Goal: Obtain resource: Obtain resource

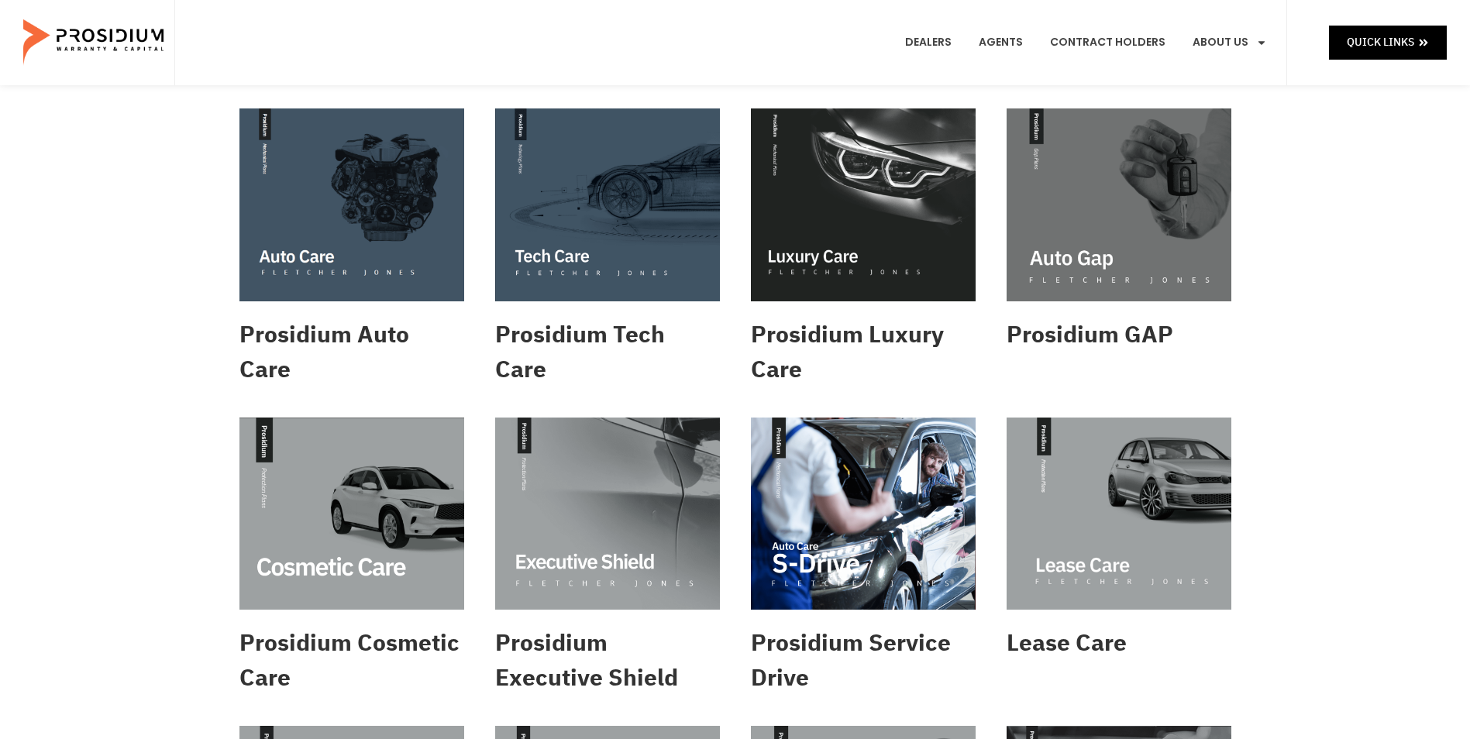
click at [560, 208] on img at bounding box center [607, 204] width 225 height 193
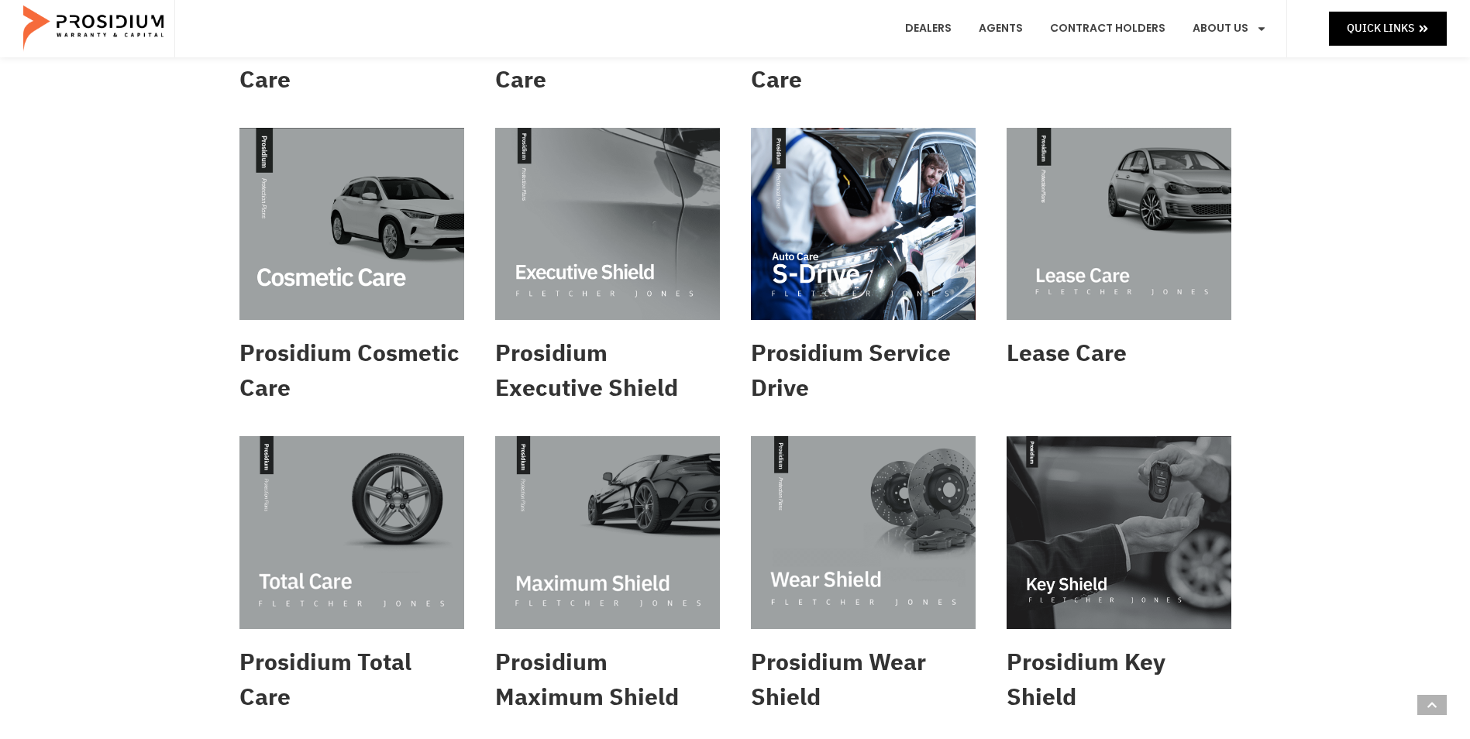
scroll to position [465, 0]
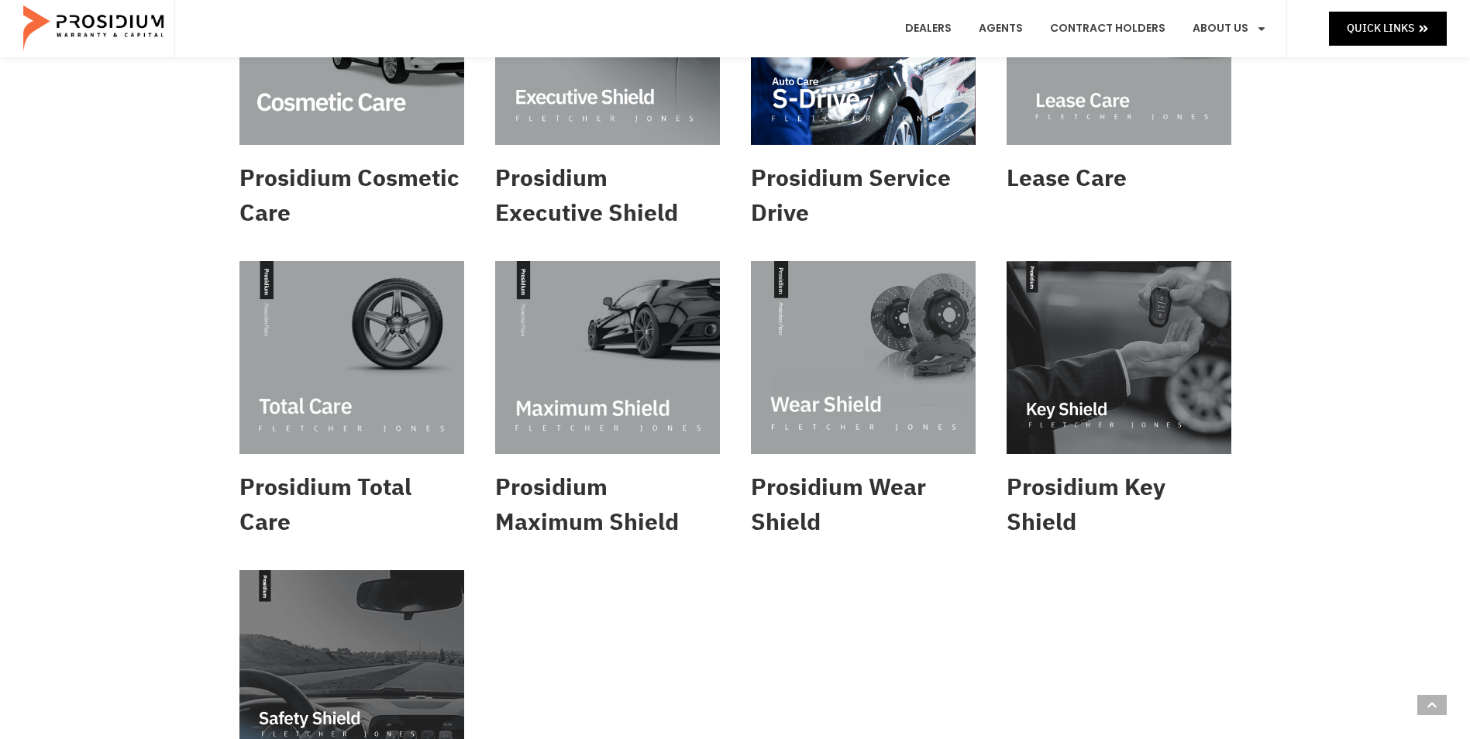
click at [878, 361] on img at bounding box center [863, 357] width 225 height 193
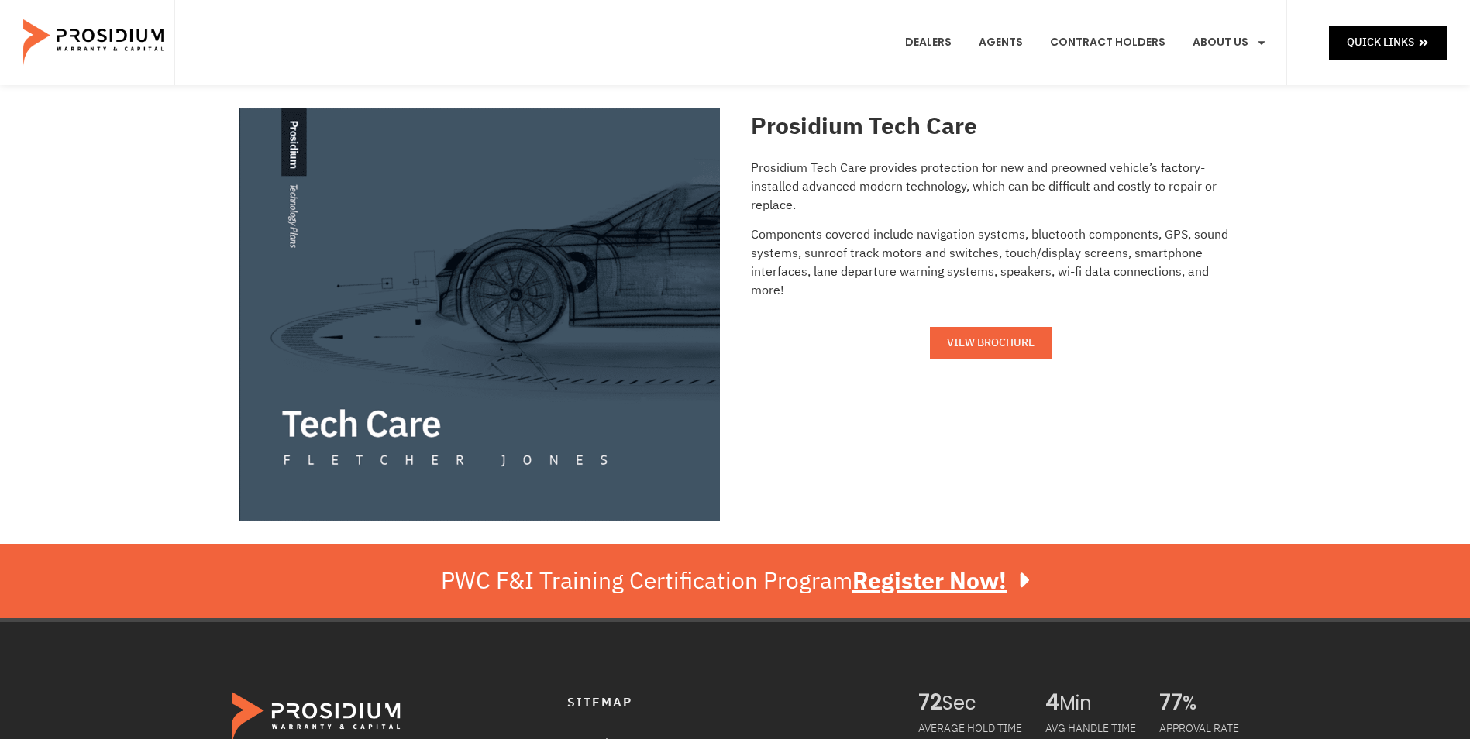
click at [997, 354] on link "VIEW BROCHURE" at bounding box center [991, 343] width 122 height 32
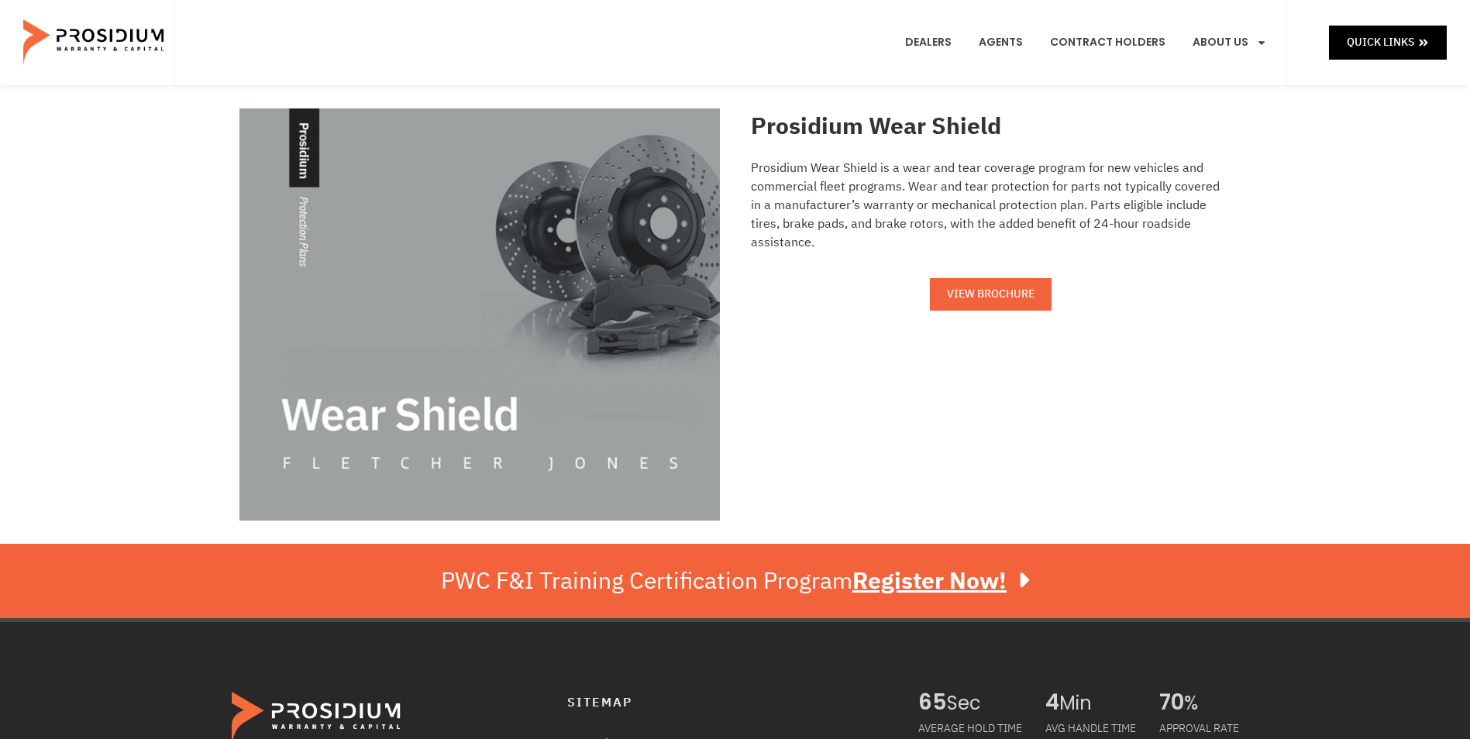
click at [945, 278] on link "VIEW BROCHURE" at bounding box center [991, 294] width 122 height 32
